Goal: Task Accomplishment & Management: Manage account settings

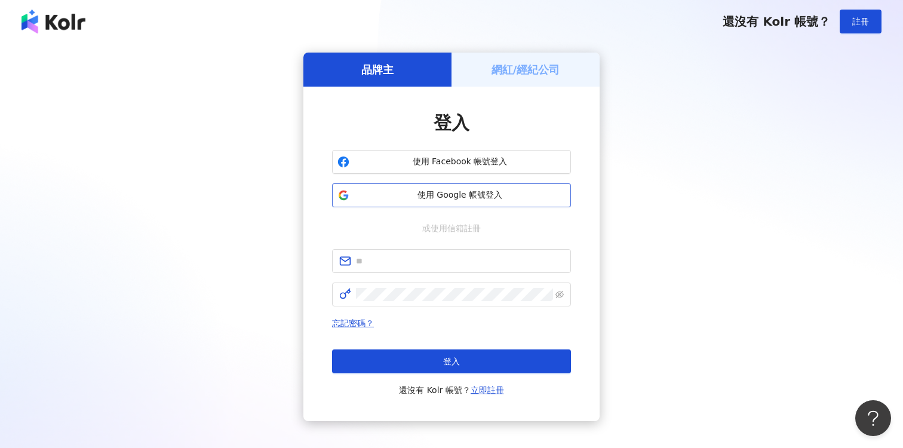
click at [507, 189] on span "使用 Google 帳號登入" at bounding box center [459, 195] width 211 height 12
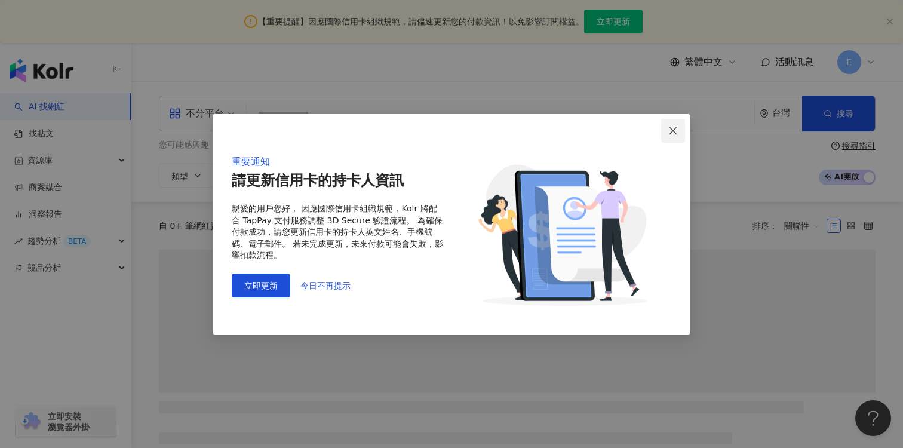
click at [670, 127] on icon "close" at bounding box center [673, 131] width 10 height 10
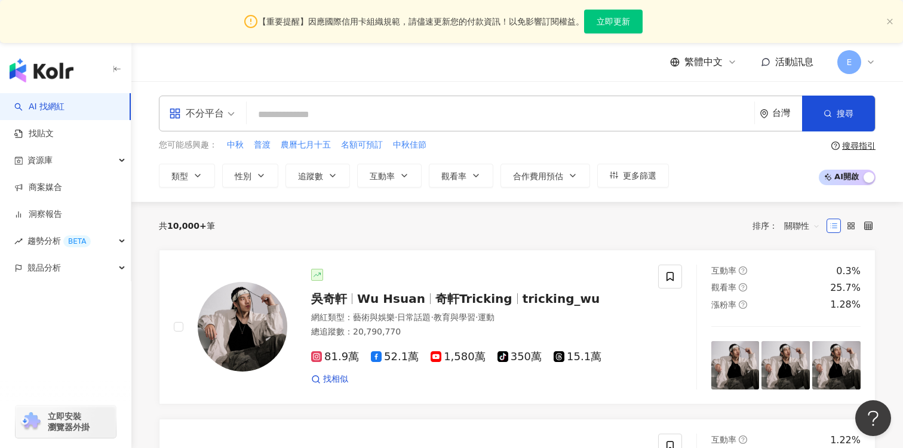
click at [832, 63] on div "繁體中文 活動訊息 E" at bounding box center [772, 62] width 205 height 24
click at [860, 63] on span "E" at bounding box center [849, 62] width 24 height 24
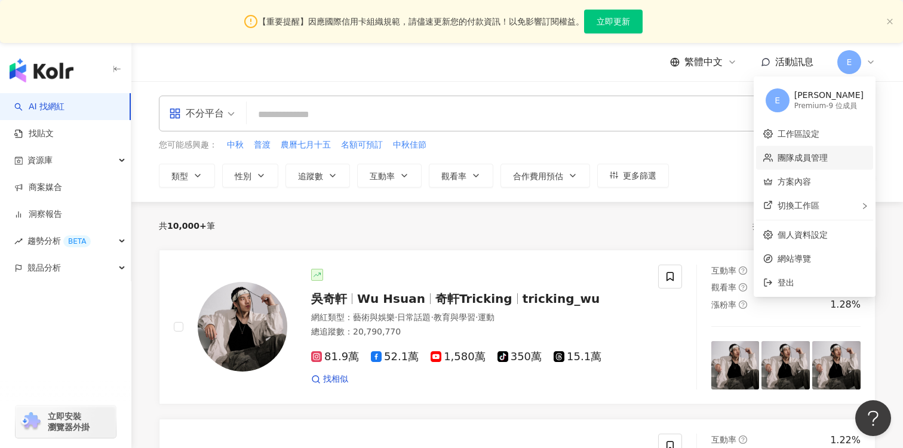
click at [806, 155] on link "團隊成員管理" at bounding box center [803, 158] width 50 height 10
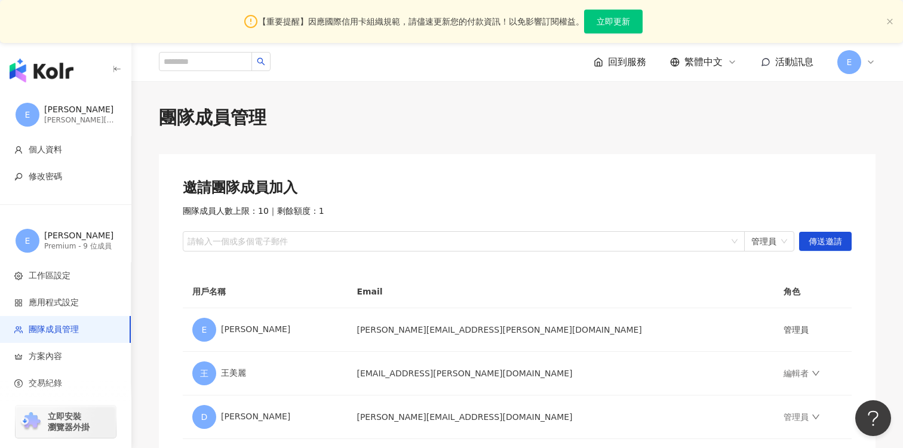
click at [421, 257] on div "邀請團隊成員加入 團隊成員人數上限：10 ｜ 剩餘額度：1 請輸入一個或多個電子郵件 管理員 傳送邀請 用戶名稱 Email 角色 E Eddie eddie…" at bounding box center [517, 439] width 717 height 570
click at [423, 246] on div at bounding box center [457, 241] width 545 height 9
type input "*"
click at [785, 239] on span "管理員" at bounding box center [769, 241] width 36 height 19
type input "**********"
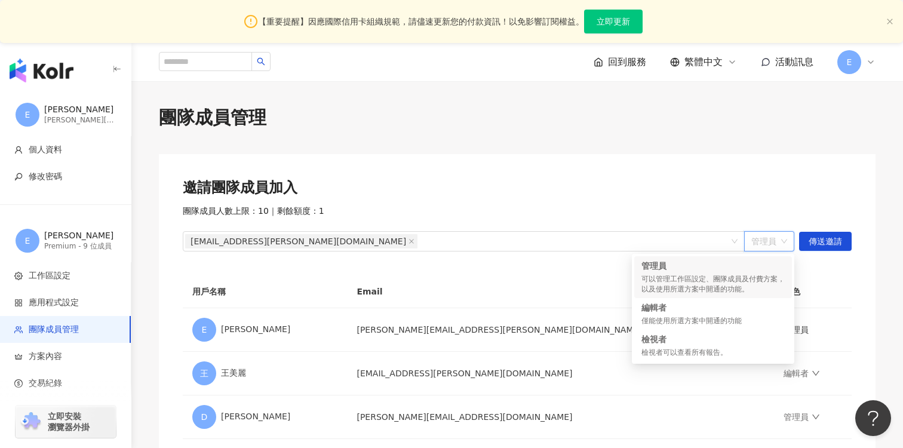
click at [785, 204] on div "邀請團隊成員加入 團隊成員人數上限：10 ｜ 剩餘額度：1 aj.chen@nextar.com.tw 管理員 傳送邀請" at bounding box center [517, 214] width 669 height 73
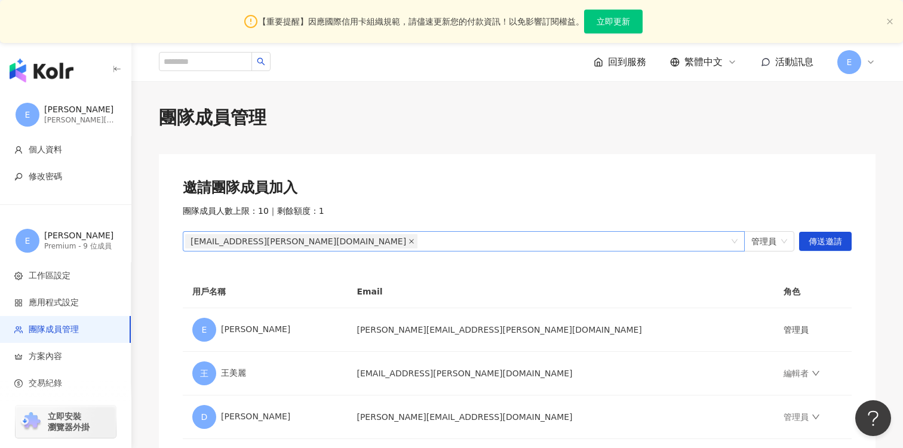
click at [409, 242] on icon "close" at bounding box center [412, 241] width 6 height 6
click at [286, 242] on div at bounding box center [457, 241] width 545 height 9
type input "*"
type input "**********"
click at [827, 240] on span "傳送邀請" at bounding box center [825, 241] width 33 height 19
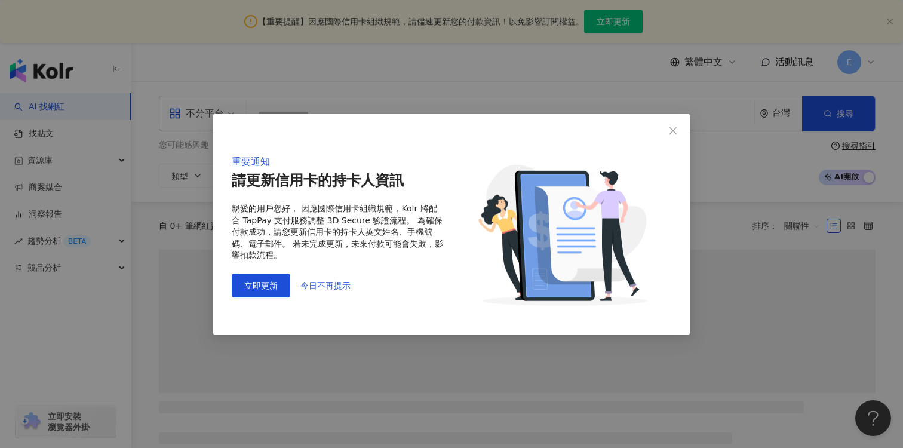
click at [687, 125] on div "重要通知 請更新信用卡的持卡人資訊 親愛的用戶您好， 因應國際信用卡組織規範，Kolr 將配合 TapPay 支付服務調整 3D Secure 驗證流程。 為…" at bounding box center [452, 224] width 478 height 220
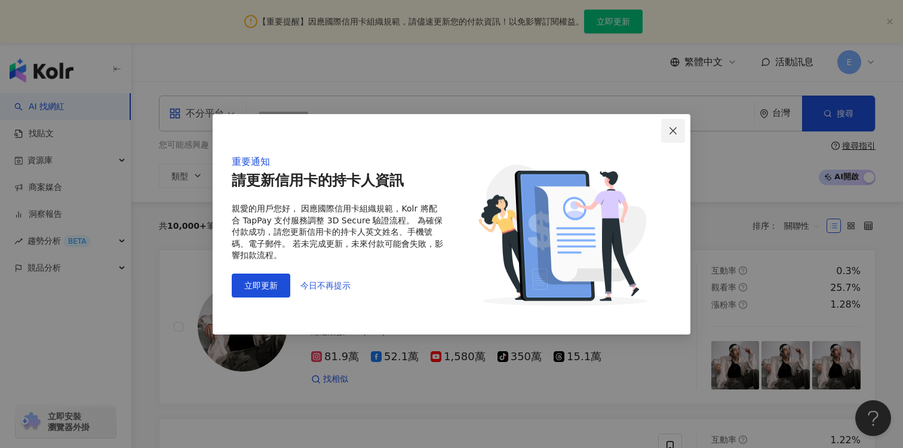
click at [675, 130] on icon "close" at bounding box center [673, 131] width 10 height 10
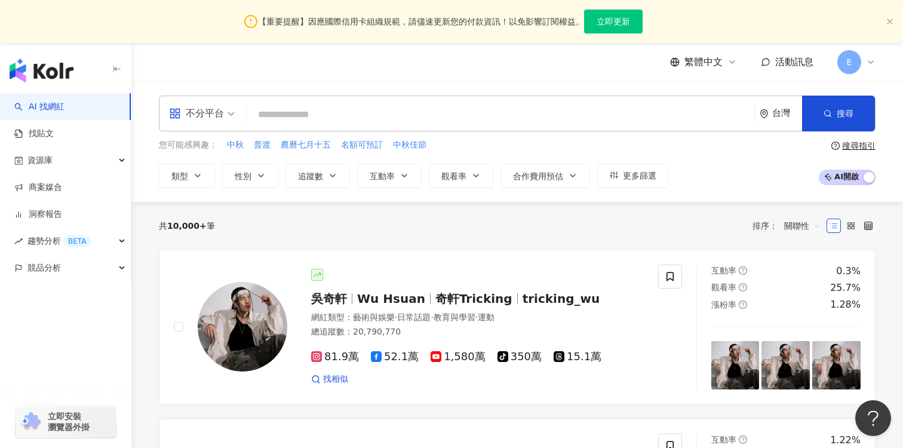
click at [334, 109] on input "search" at bounding box center [500, 114] width 498 height 23
click at [846, 66] on span "E" at bounding box center [849, 62] width 24 height 24
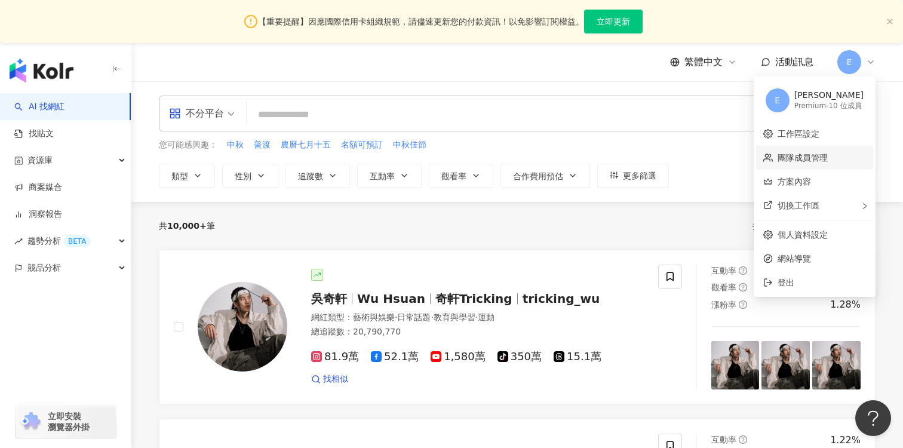
click at [817, 159] on link "團隊成員管理" at bounding box center [803, 158] width 50 height 10
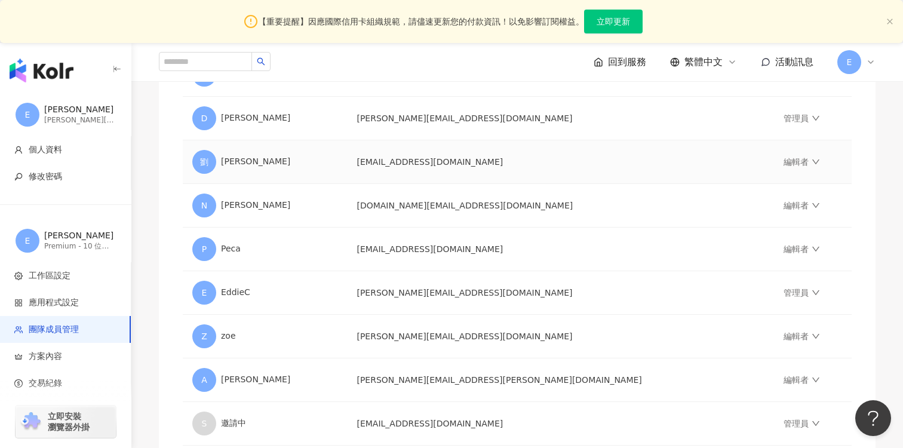
scroll to position [453, 0]
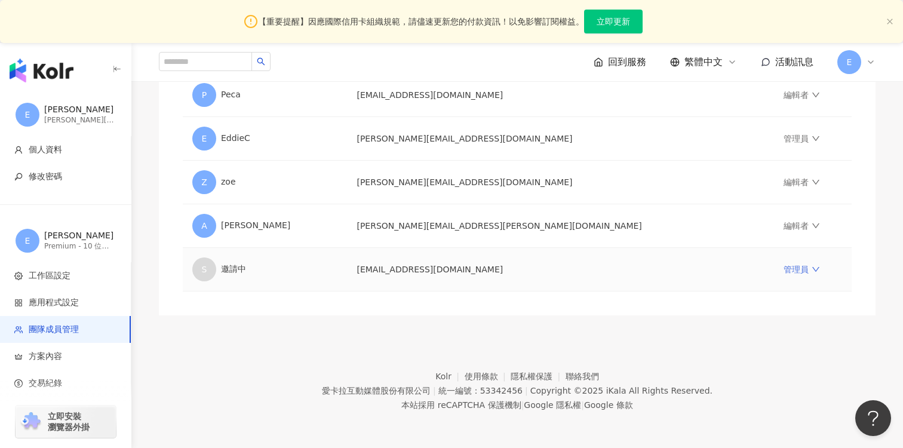
click at [784, 271] on link "管理員" at bounding box center [802, 270] width 36 height 10
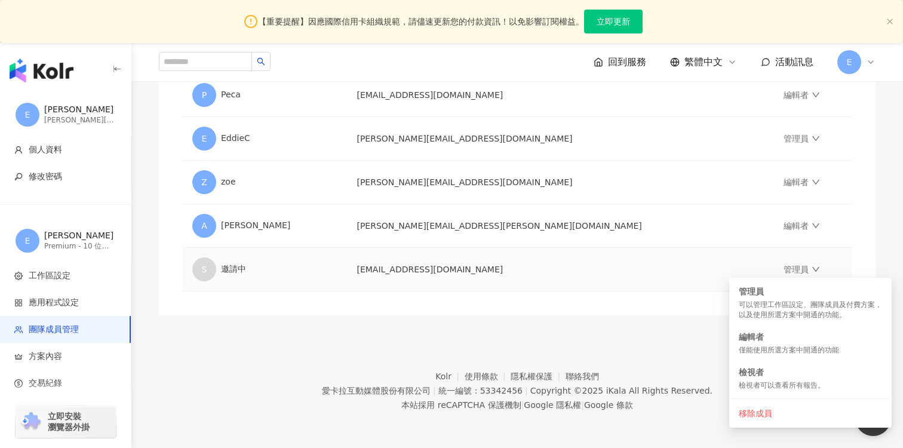
click at [615, 290] on td "[EMAIL_ADDRESS][DOMAIN_NAME]" at bounding box center [560, 270] width 427 height 44
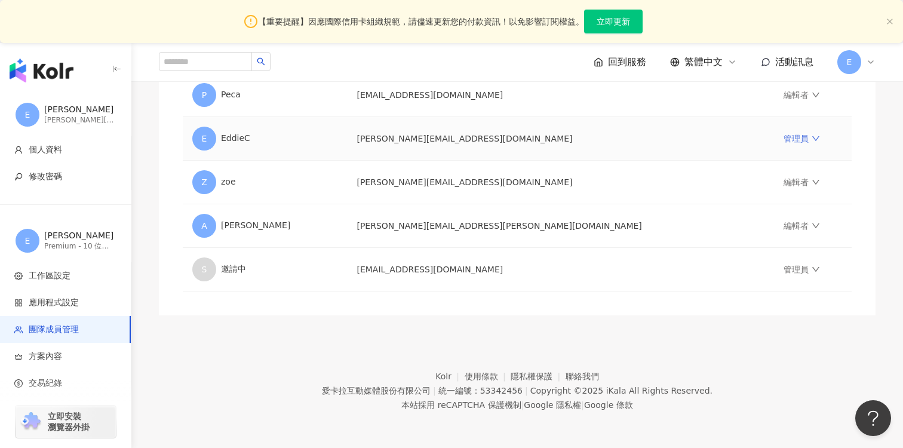
click at [812, 138] on icon "down" at bounding box center [816, 138] width 8 height 8
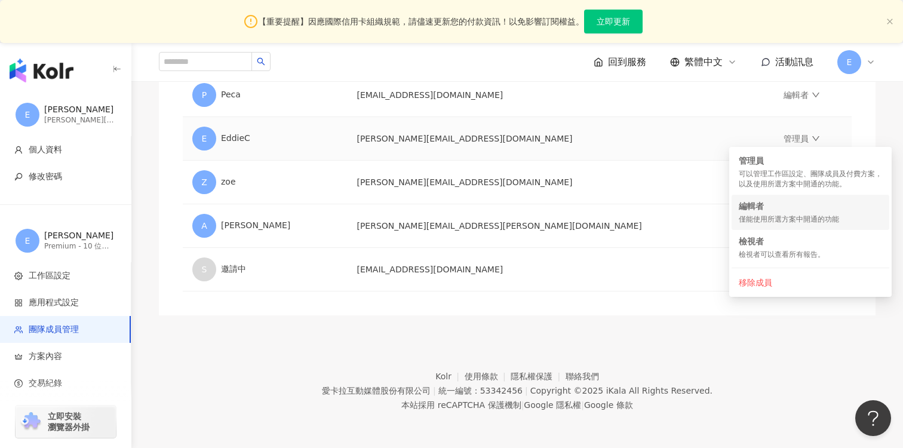
click at [791, 214] on div "僅能使用所選方案中開通的功能" at bounding box center [810, 219] width 143 height 10
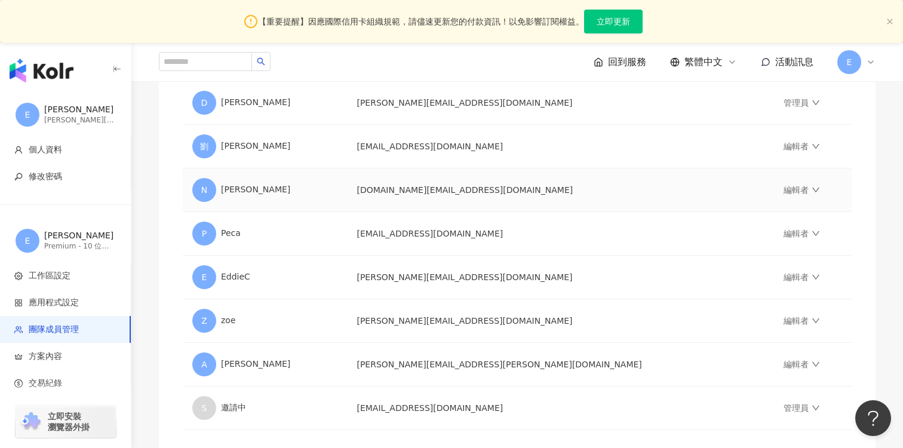
scroll to position [224, 0]
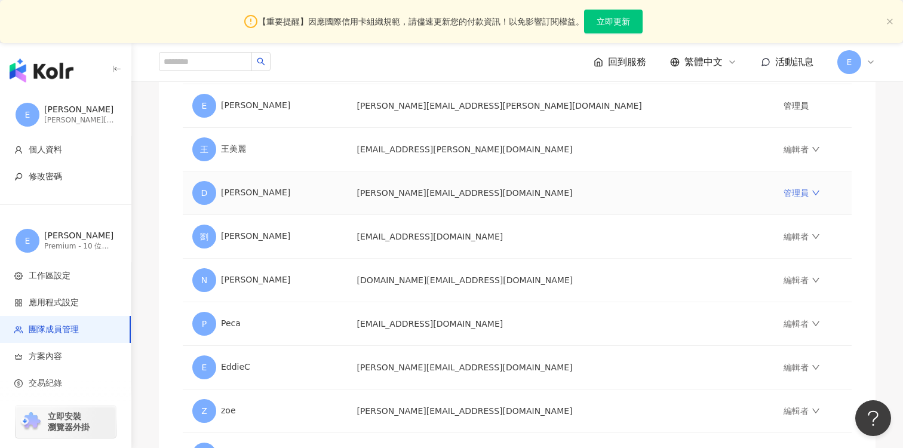
click at [784, 189] on link "管理員" at bounding box center [802, 193] width 36 height 10
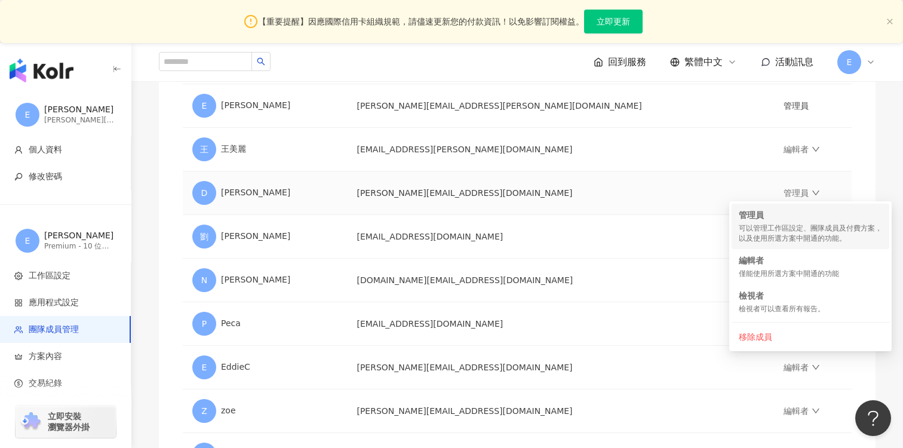
click at [779, 235] on div "可以管理工作區設定、團隊成員及付費方案，以及使用所選方案中開通的功能。" at bounding box center [810, 233] width 143 height 20
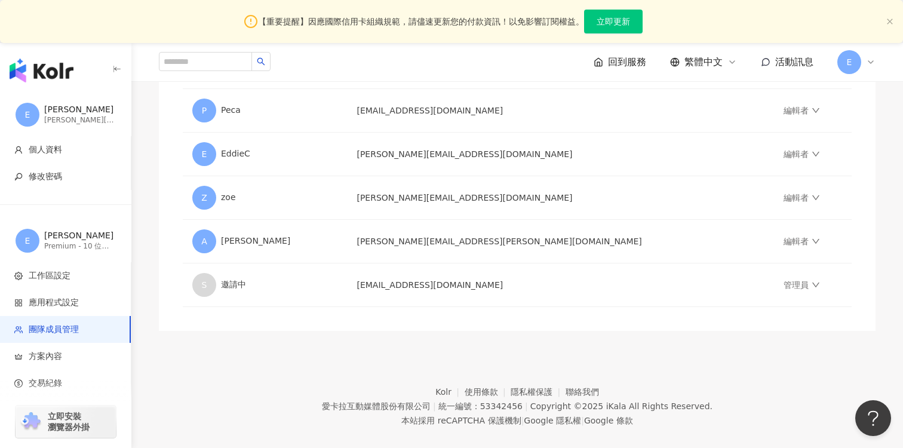
scroll to position [453, 0]
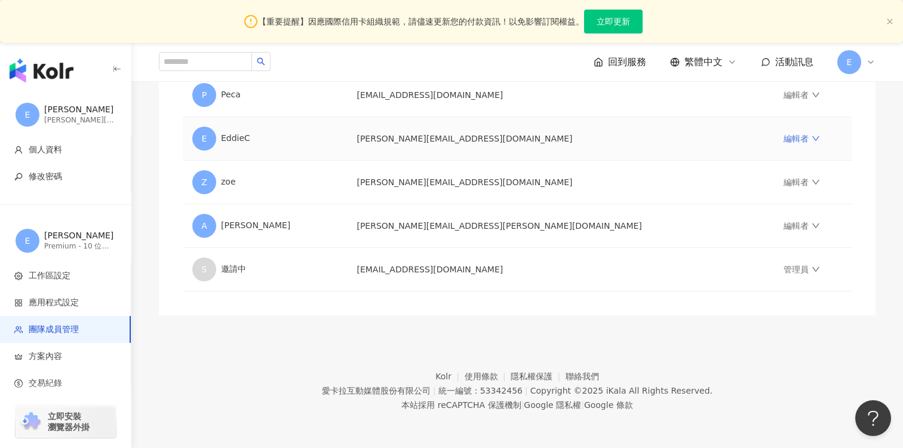
click at [784, 134] on link "編輯者" at bounding box center [802, 139] width 36 height 10
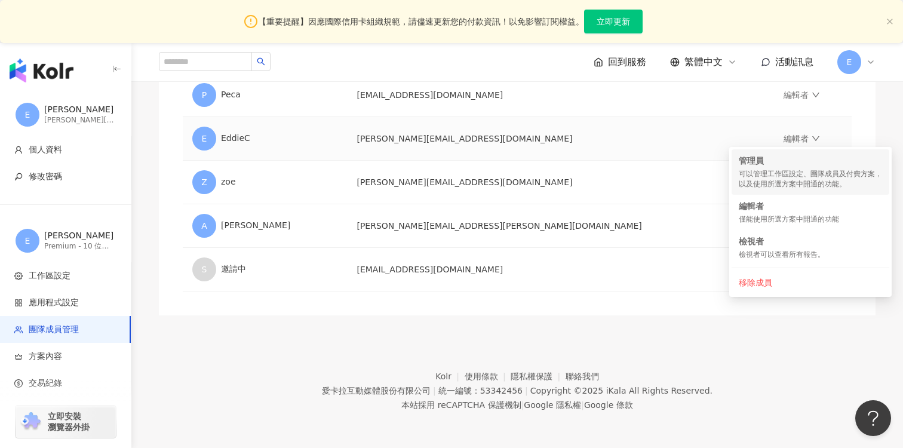
click at [764, 169] on div "可以管理工作區設定、團隊成員及付費方案，以及使用所選方案中開通的功能。" at bounding box center [810, 179] width 143 height 20
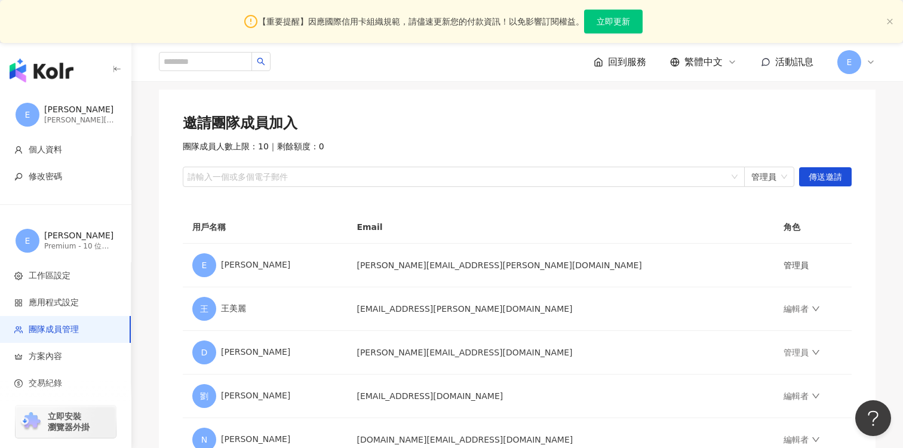
scroll to position [116, 0]
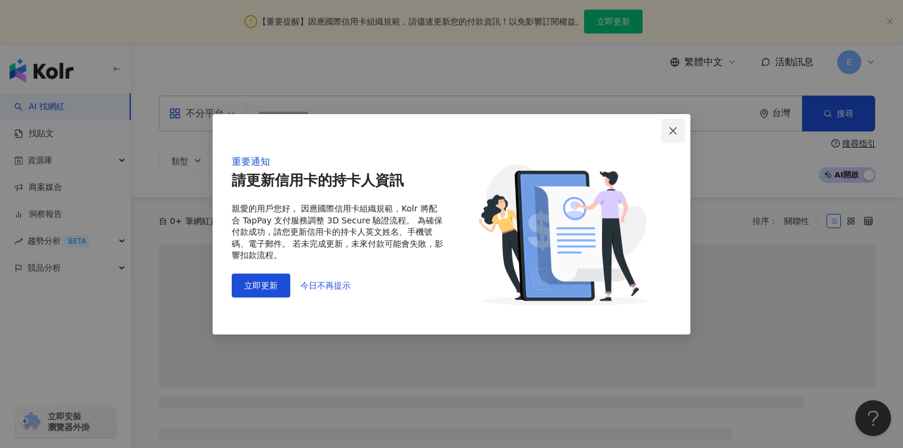
click at [667, 128] on span "Close" at bounding box center [673, 131] width 24 height 10
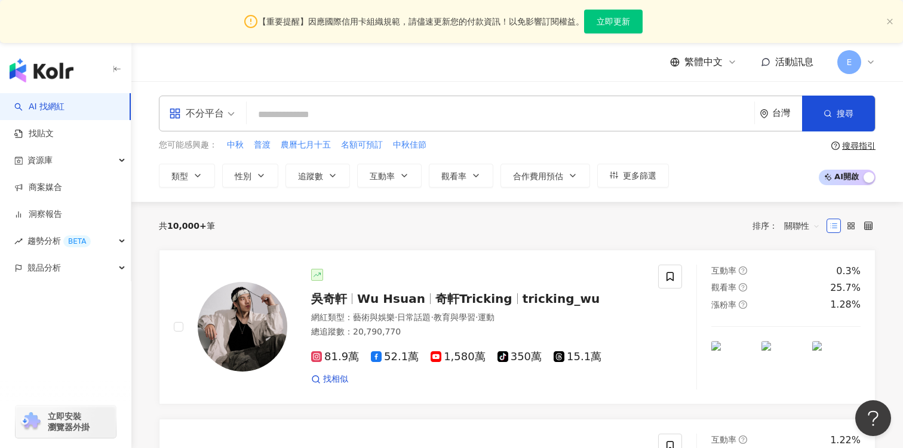
click at [856, 63] on span "E" at bounding box center [849, 62] width 24 height 24
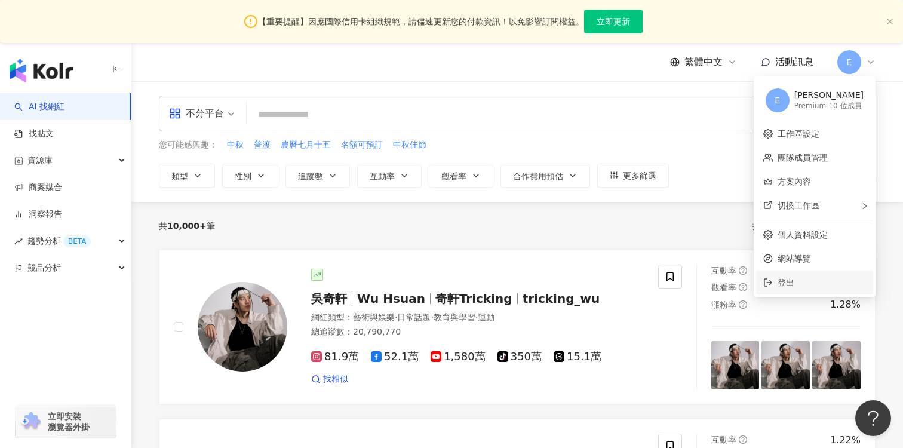
click at [790, 271] on li "登出" at bounding box center [814, 283] width 117 height 24
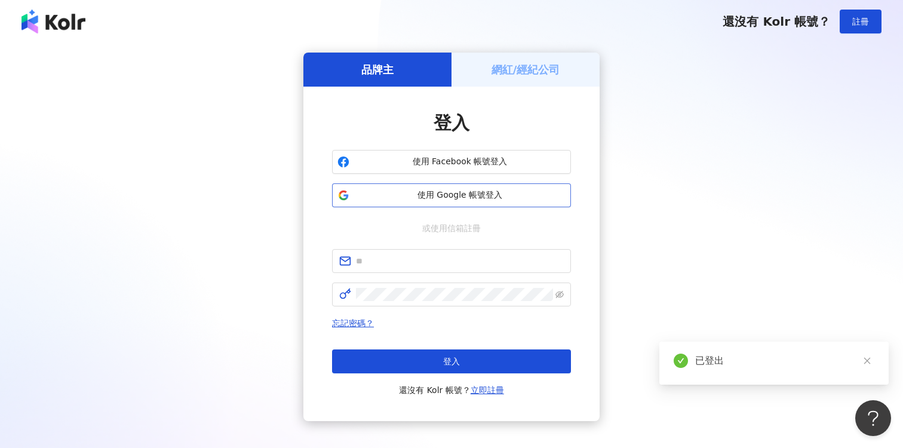
click at [454, 201] on button "使用 Google 帳號登入" at bounding box center [451, 195] width 239 height 24
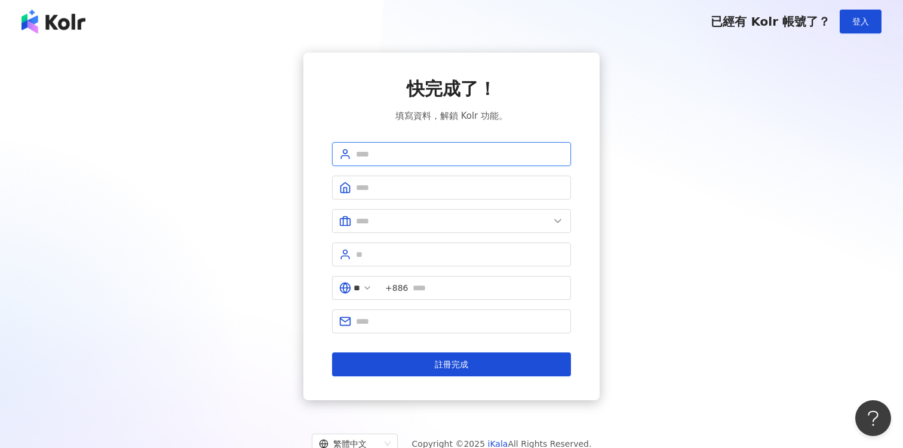
click at [462, 160] on input "text" at bounding box center [460, 154] width 208 height 13
type input "*"
type input "*****"
type input "******"
click at [447, 150] on input "*****" at bounding box center [460, 154] width 208 height 13
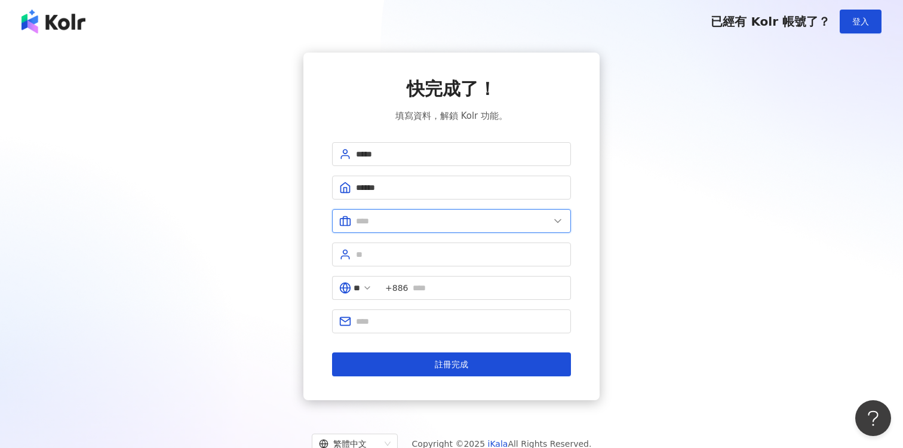
click at [428, 226] on input "text" at bounding box center [453, 220] width 194 height 13
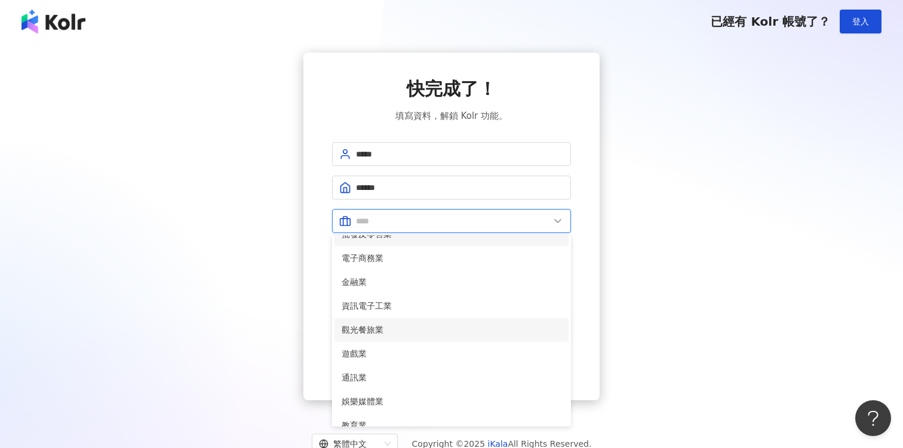
scroll to position [244, 0]
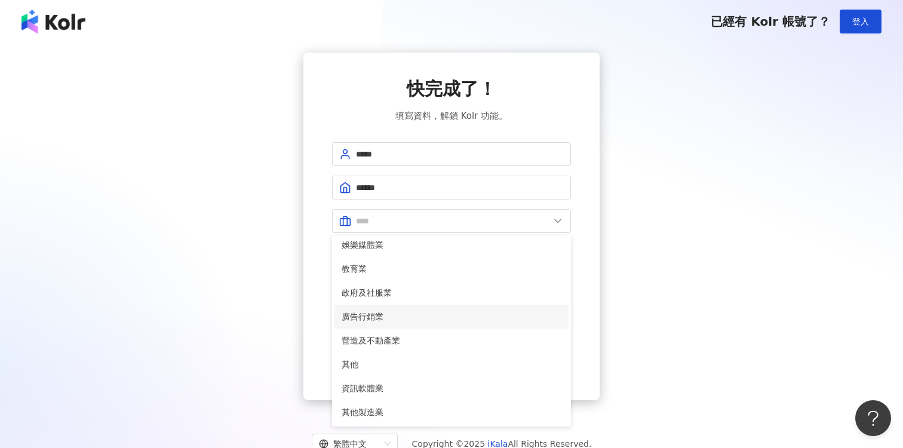
click at [404, 318] on span "廣告行銷業" at bounding box center [452, 316] width 220 height 13
type input "*****"
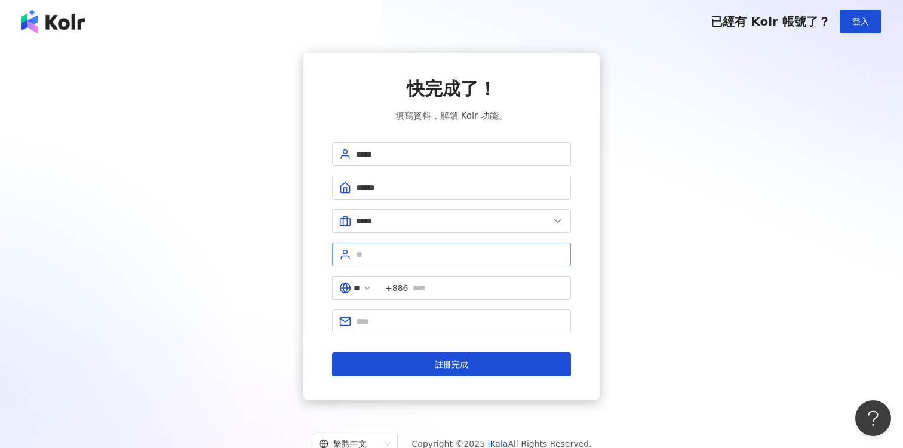
click at [417, 262] on span at bounding box center [451, 254] width 239 height 24
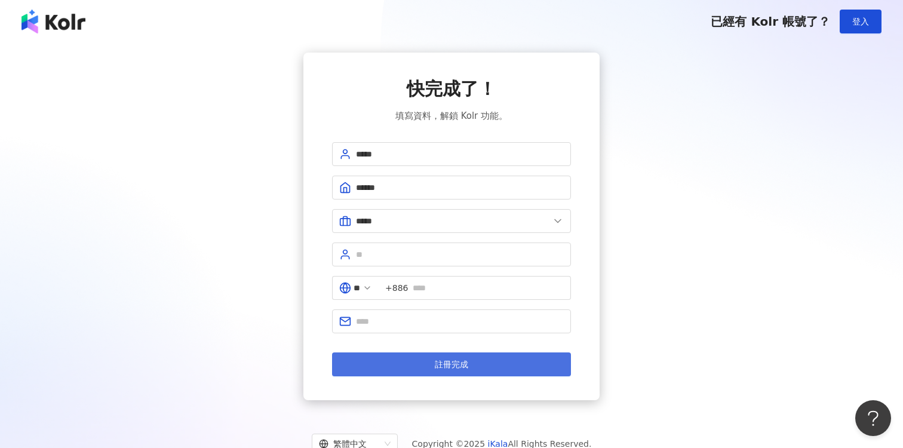
click at [467, 373] on button "註冊完成" at bounding box center [451, 364] width 239 height 24
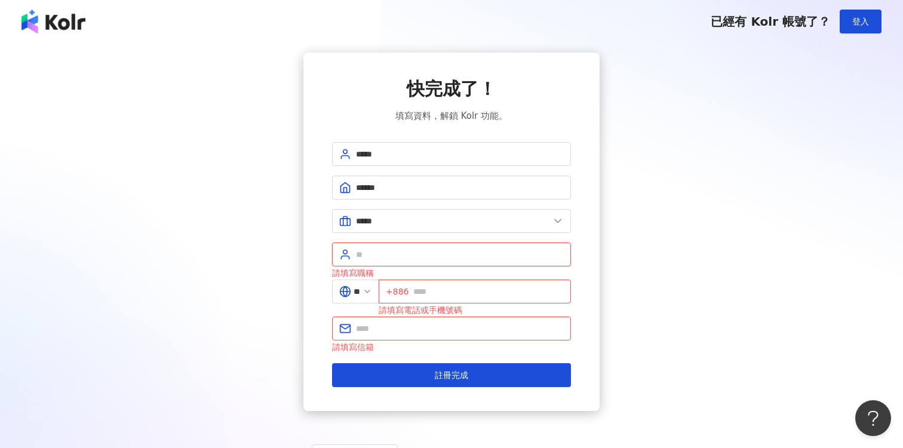
click at [405, 256] on input "text" at bounding box center [460, 254] width 208 height 13
click at [428, 300] on span "+886" at bounding box center [475, 292] width 192 height 24
click at [438, 296] on input "text" at bounding box center [488, 291] width 151 height 13
type input "*"
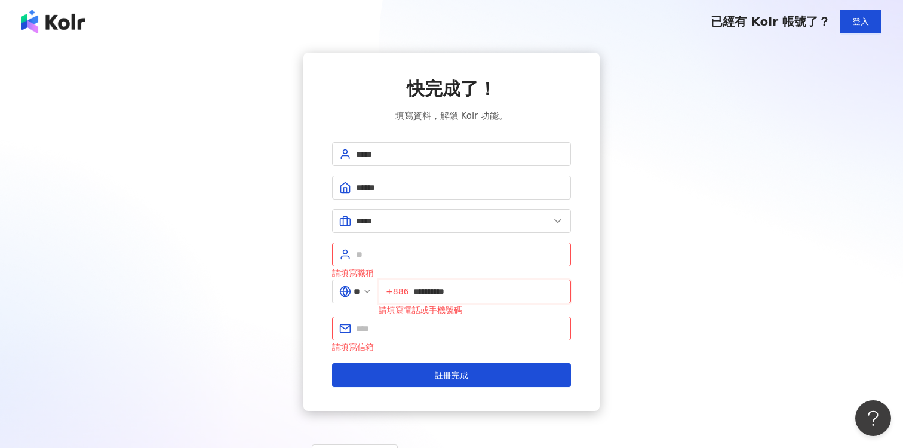
type input "**********"
click at [442, 267] on div "請填寫職稱" at bounding box center [451, 272] width 239 height 13
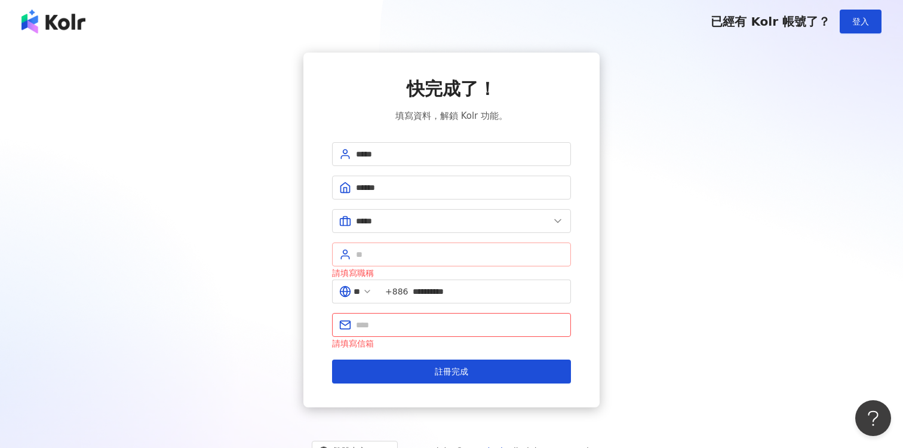
click at [446, 247] on span at bounding box center [451, 254] width 239 height 24
type input "**********"
click at [441, 324] on input "text" at bounding box center [460, 324] width 208 height 13
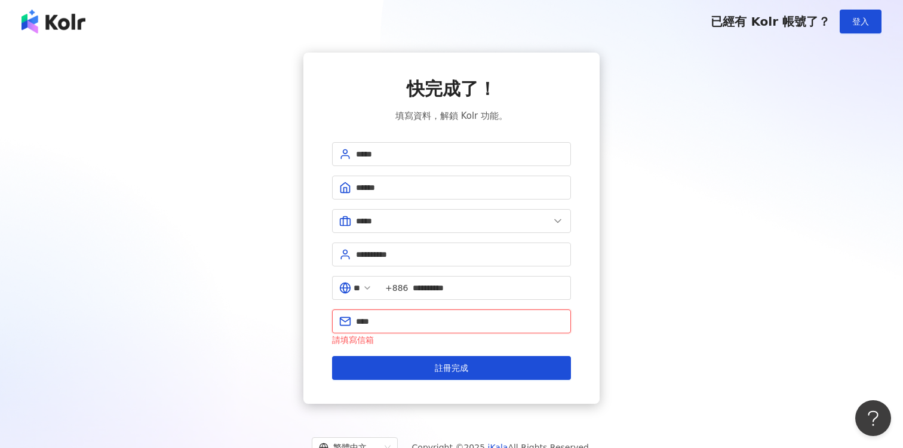
type input "**********"
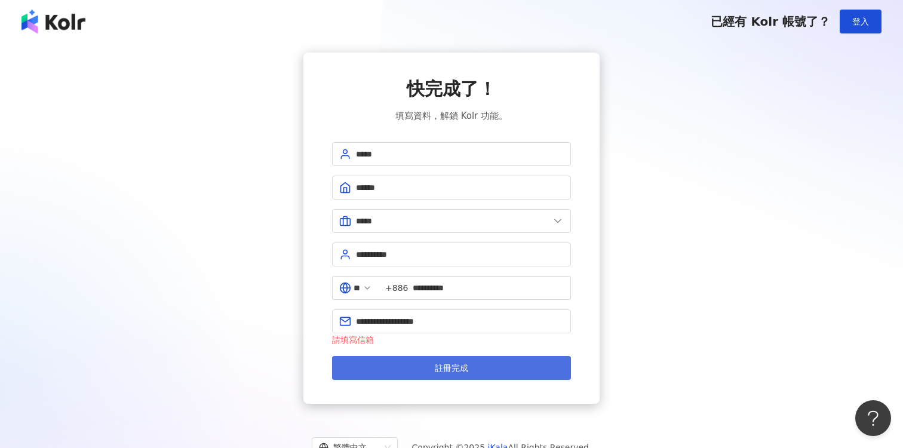
click at [458, 370] on span "註冊完成" at bounding box center [451, 368] width 33 height 10
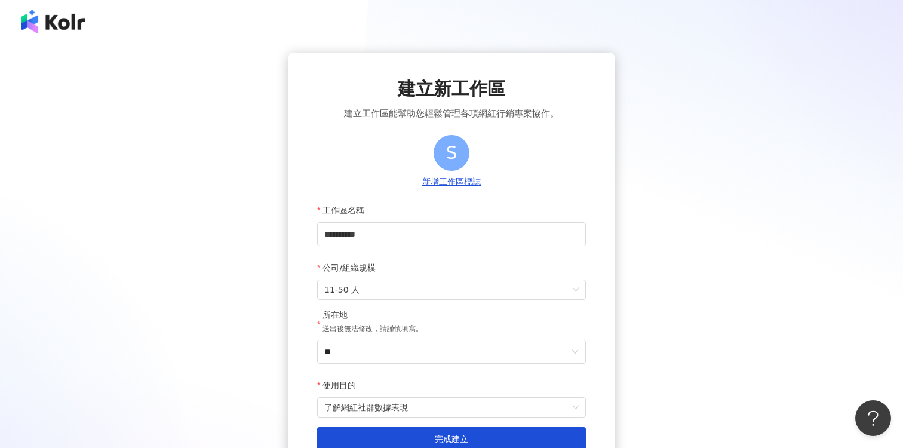
scroll to position [155, 0]
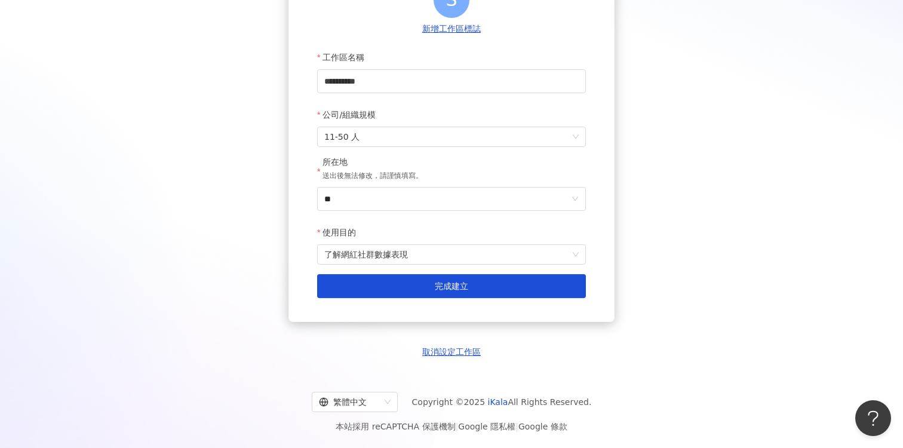
click at [446, 358] on button "取消設定工作區" at bounding box center [452, 352] width 66 height 13
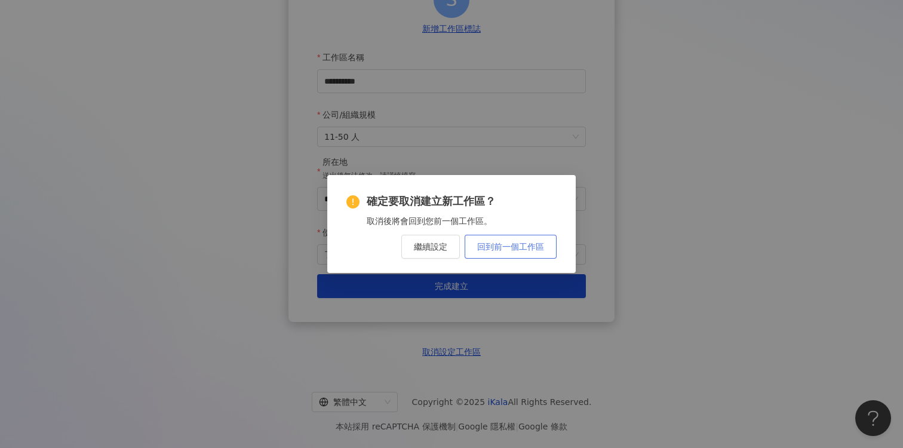
click at [493, 254] on button "回到前一個工作區" at bounding box center [511, 247] width 92 height 24
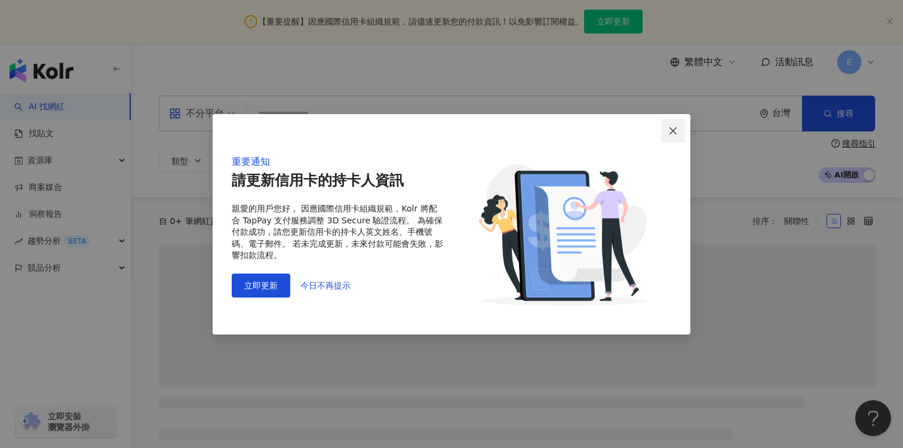
click at [682, 126] on span "Close" at bounding box center [673, 131] width 24 height 10
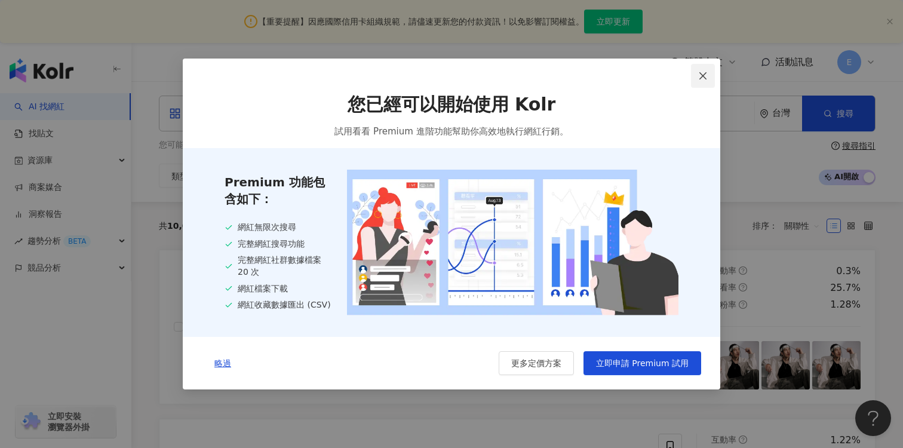
click at [698, 76] on icon "close" at bounding box center [703, 76] width 10 height 10
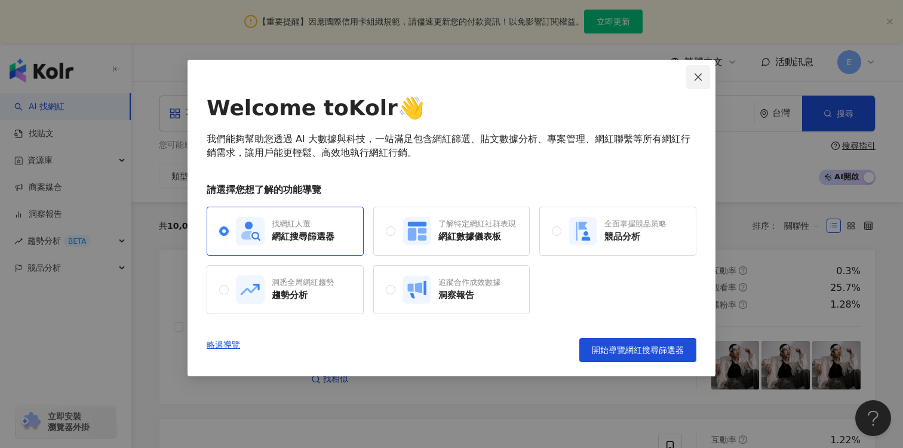
click at [702, 70] on button "Close" at bounding box center [698, 77] width 24 height 24
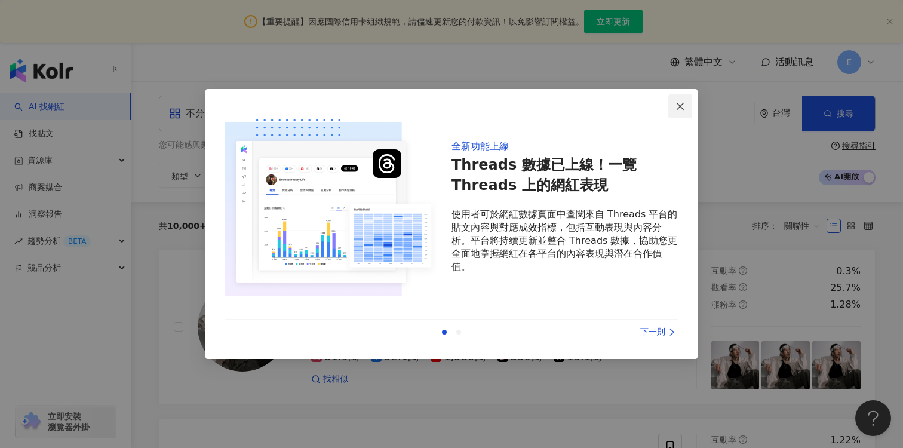
click at [686, 99] on button "Close" at bounding box center [680, 106] width 24 height 24
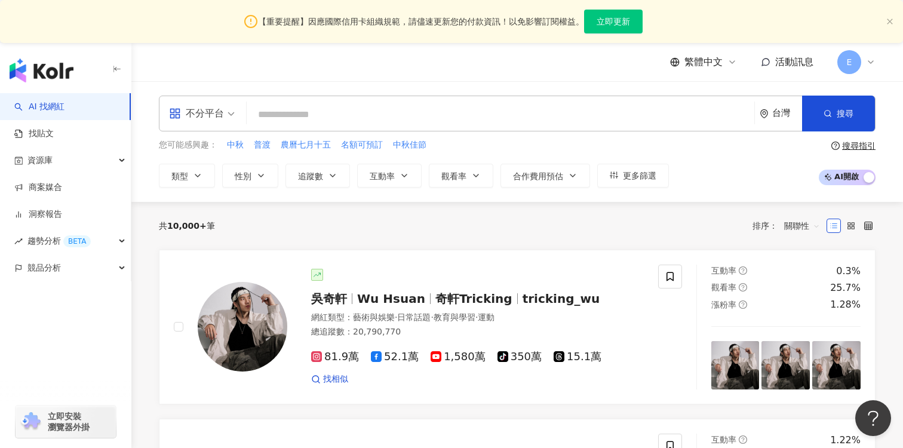
click at [842, 60] on span "E" at bounding box center [849, 62] width 24 height 24
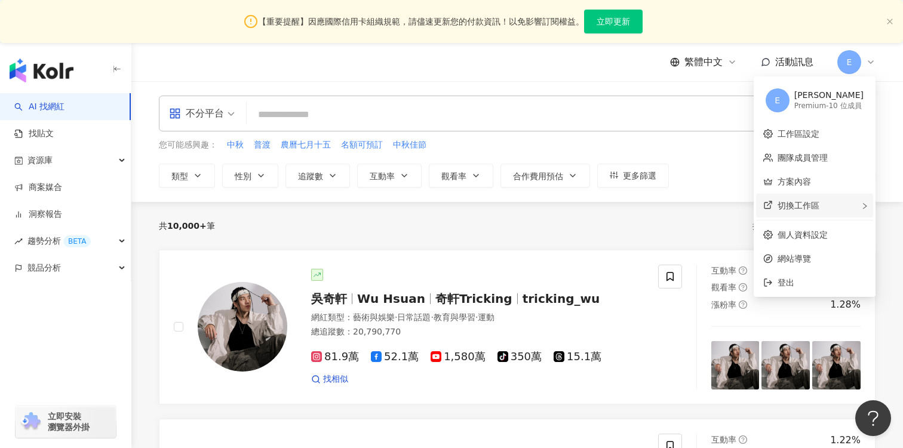
click at [815, 206] on span "切換工作區" at bounding box center [799, 206] width 42 height 10
click at [806, 161] on link "團隊成員管理" at bounding box center [803, 158] width 50 height 10
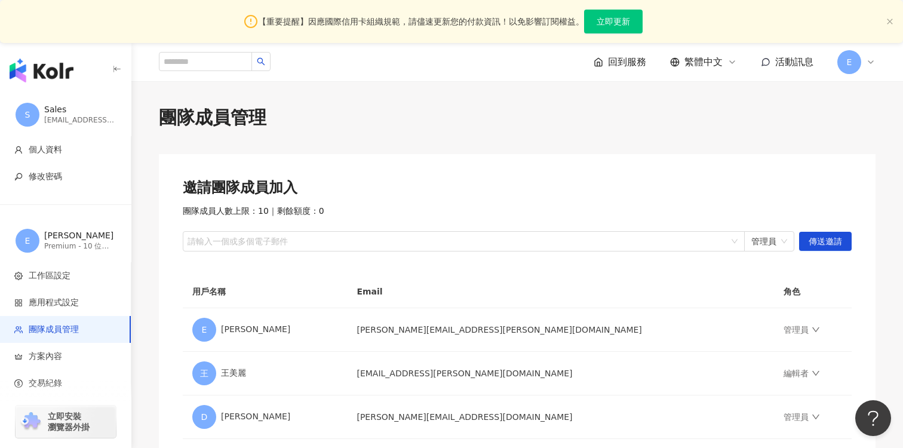
scroll to position [453, 0]
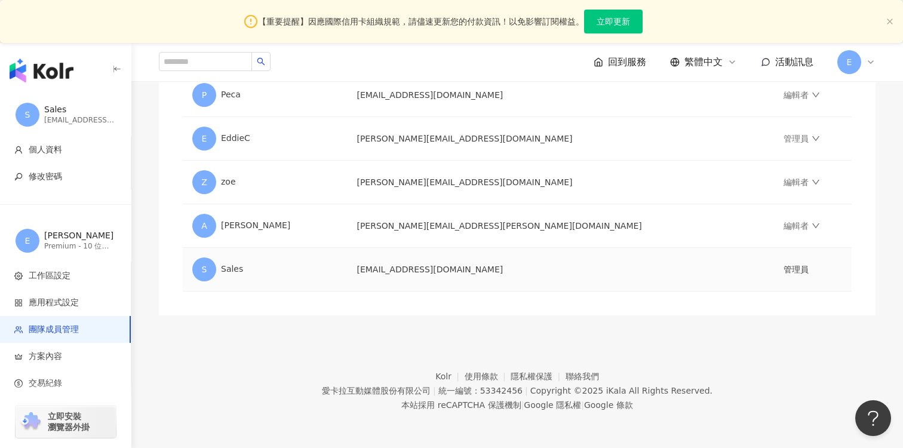
drag, startPoint x: 437, startPoint y: 268, endPoint x: 530, endPoint y: 268, distance: 92.6
click at [530, 268] on td "[EMAIL_ADDRESS][DOMAIN_NAME]" at bounding box center [560, 270] width 427 height 44
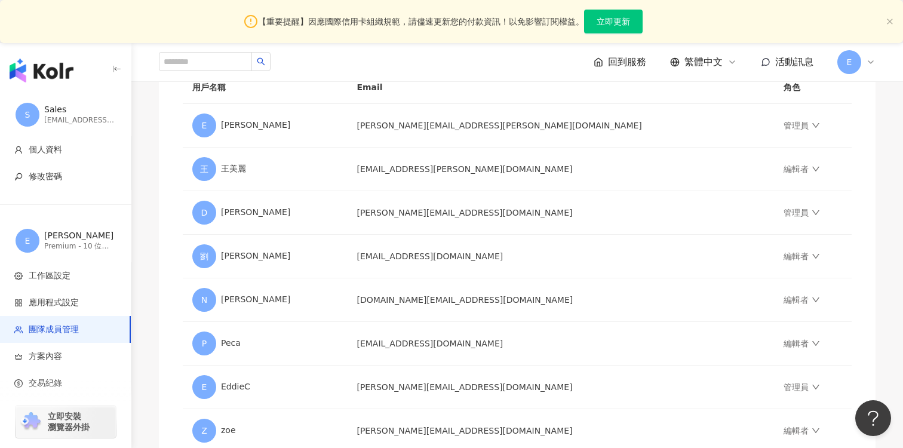
scroll to position [8, 0]
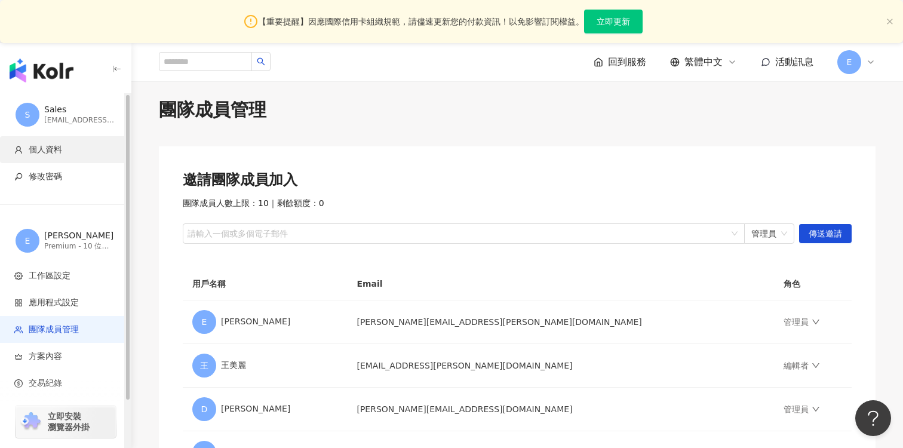
click at [69, 147] on span "個人資料" at bounding box center [67, 150] width 107 height 12
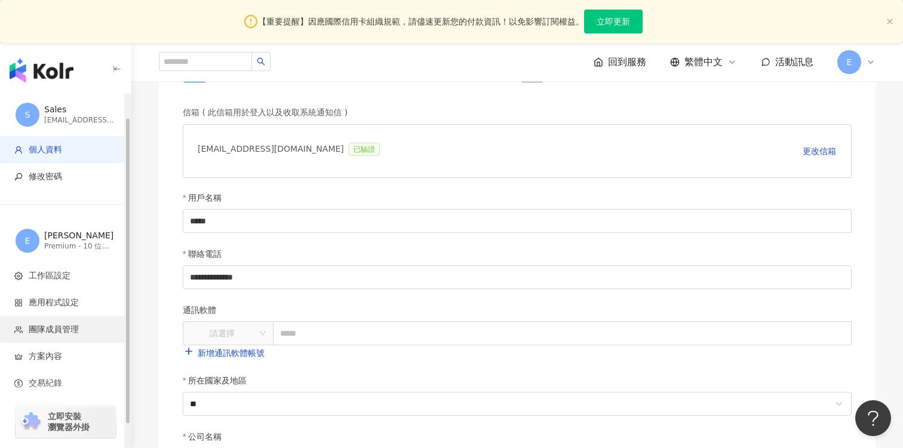
scroll to position [54, 0]
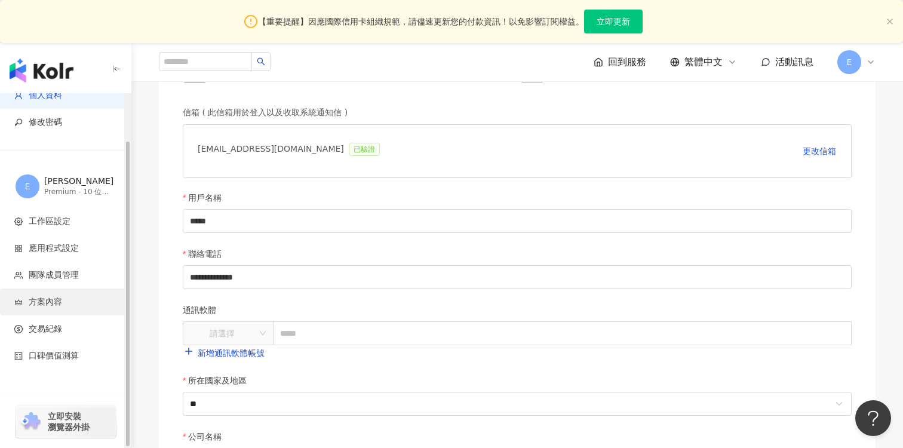
click at [57, 303] on span "方案內容" at bounding box center [45, 302] width 33 height 12
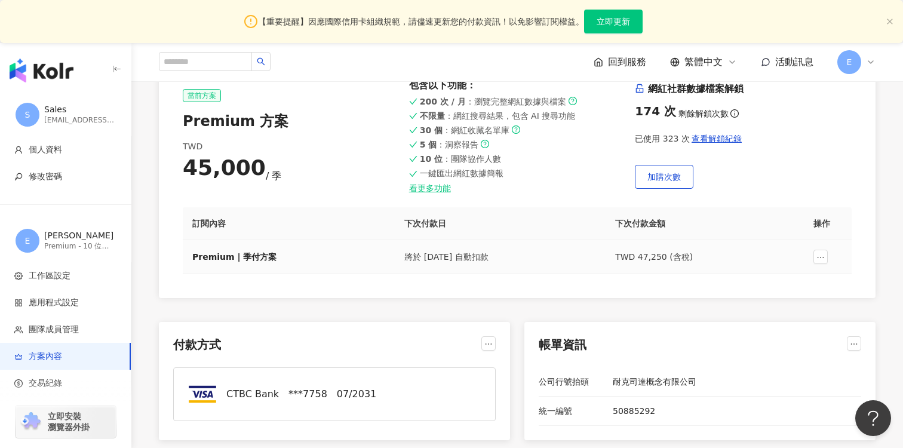
scroll to position [155, 0]
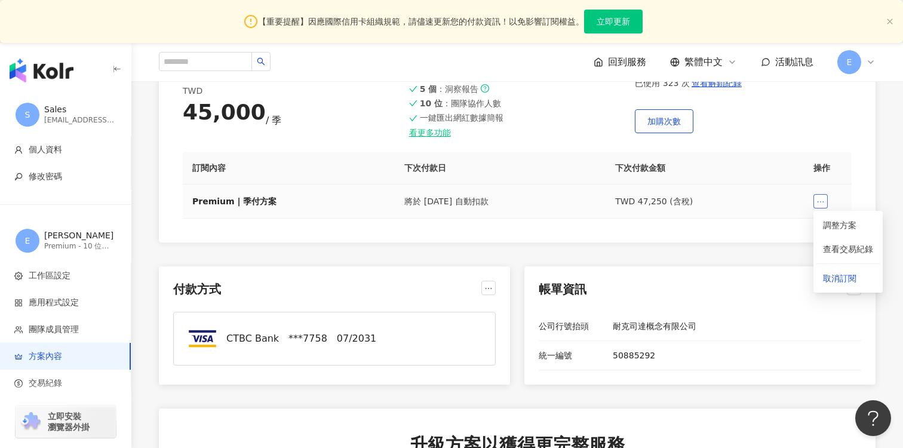
click at [819, 201] on icon "ellipsis" at bounding box center [820, 202] width 8 height 8
click at [844, 273] on span "取消訂閱" at bounding box center [848, 278] width 50 height 13
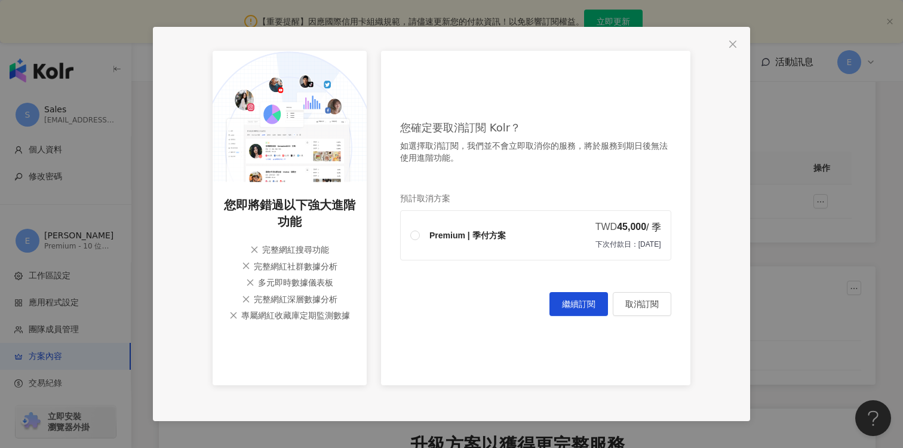
click at [459, 244] on div "Premium | 季付方案 TWD 45,000 / 季 下次付款日 ： 2025/11/25" at bounding box center [543, 234] width 237 height 29
click at [441, 231] on div "Premium | 季付方案" at bounding box center [467, 235] width 76 height 13
click at [634, 307] on span "取消訂閱" at bounding box center [641, 304] width 33 height 10
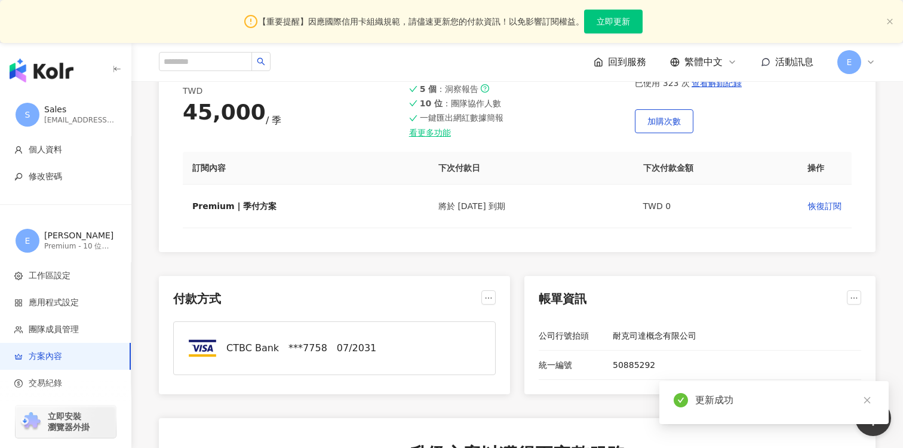
click at [525, 236] on div "當前方案 Premium 方案 TWD 45,000 / 季 包含以下功能 ： 200 次 / 月 ：瀏覽完整網紅數據與檔案 不限量 ：網紅搜尋結果，包含 A…" at bounding box center [517, 125] width 717 height 253
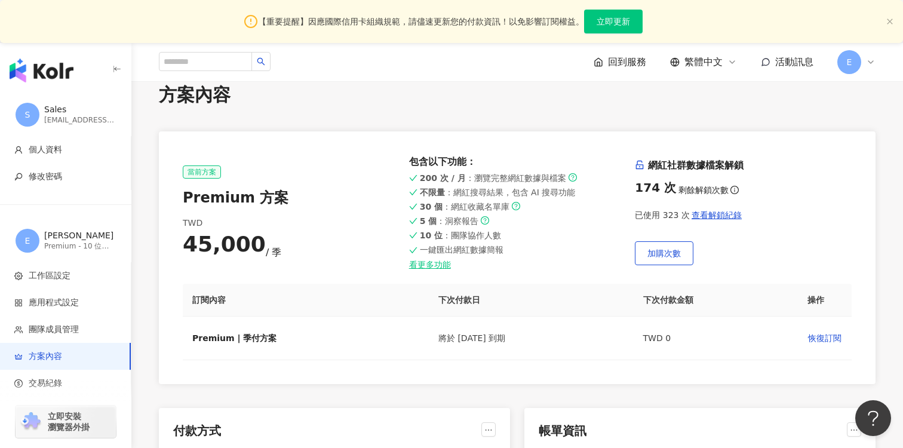
scroll to position [0, 0]
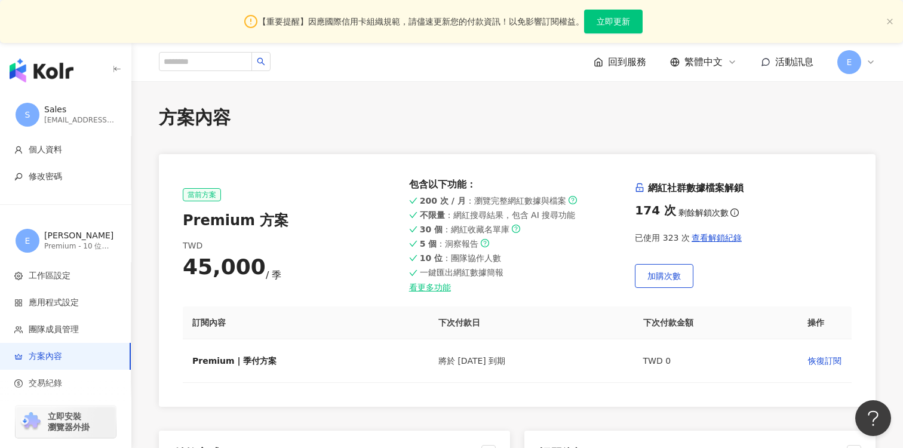
click at [418, 122] on div "方案內容" at bounding box center [517, 117] width 717 height 25
